Goal: Information Seeking & Learning: Learn about a topic

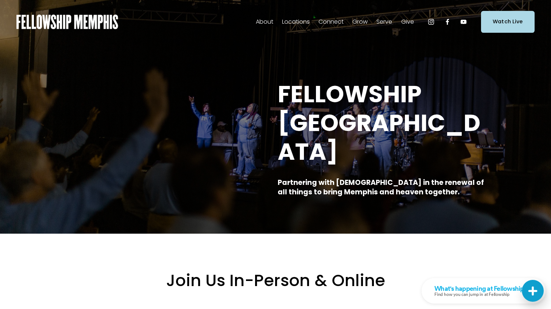
click at [0, 0] on span "Our Values" at bounding box center [0, 0] width 0 height 0
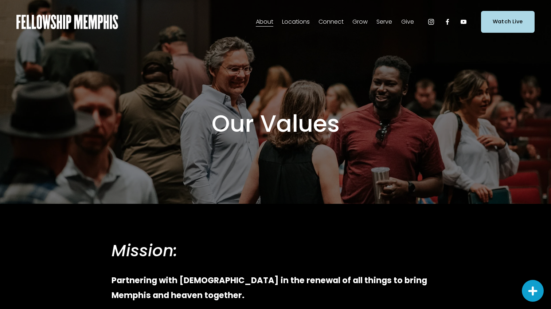
click at [0, 0] on span "Our Beliefs" at bounding box center [0, 0] width 0 height 0
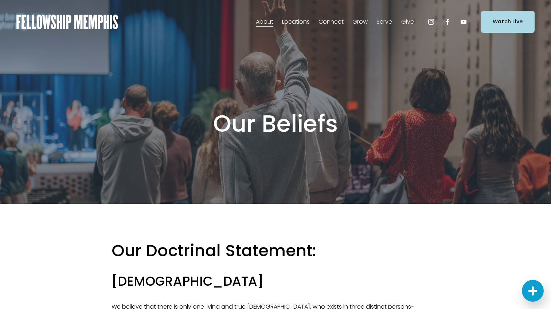
click at [0, 0] on span "Our Values" at bounding box center [0, 0] width 0 height 0
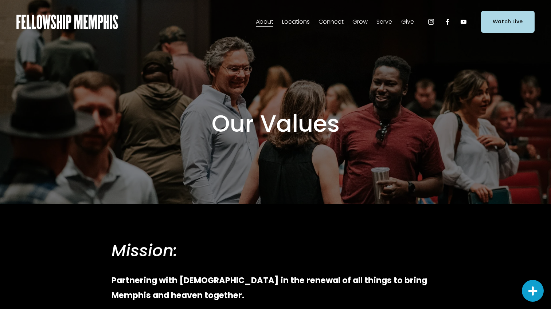
click at [50, 18] on img at bounding box center [67, 22] width 102 height 15
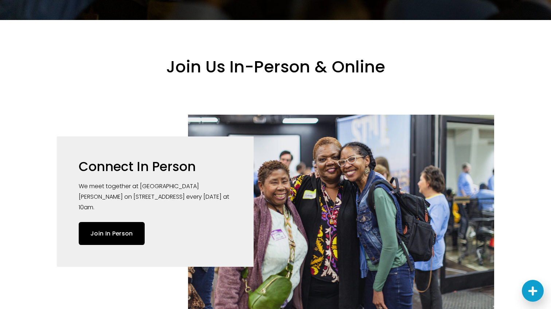
scroll to position [208, 0]
